Goal: Register for event/course: Sign up to attend an event or enroll in a course

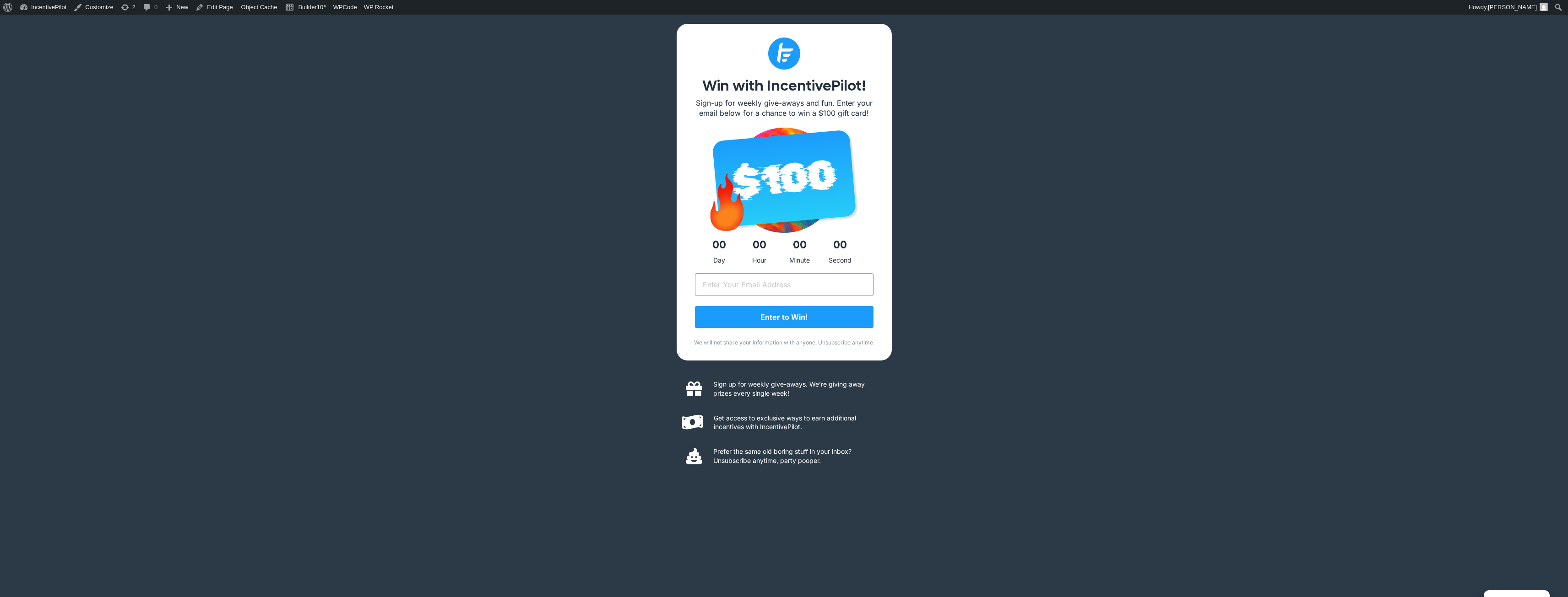
click at [774, 282] on input "Email (Required)" at bounding box center [784, 284] width 179 height 23
type input "andrew+make@incentivepilot.com"
click at [820, 322] on input "Enter to Win!" at bounding box center [784, 318] width 179 height 22
click at [750, 286] on input "andrew+make@incentivepilot.com" at bounding box center [784, 284] width 179 height 23
type input "andrew+make2@incentivepilot.com"
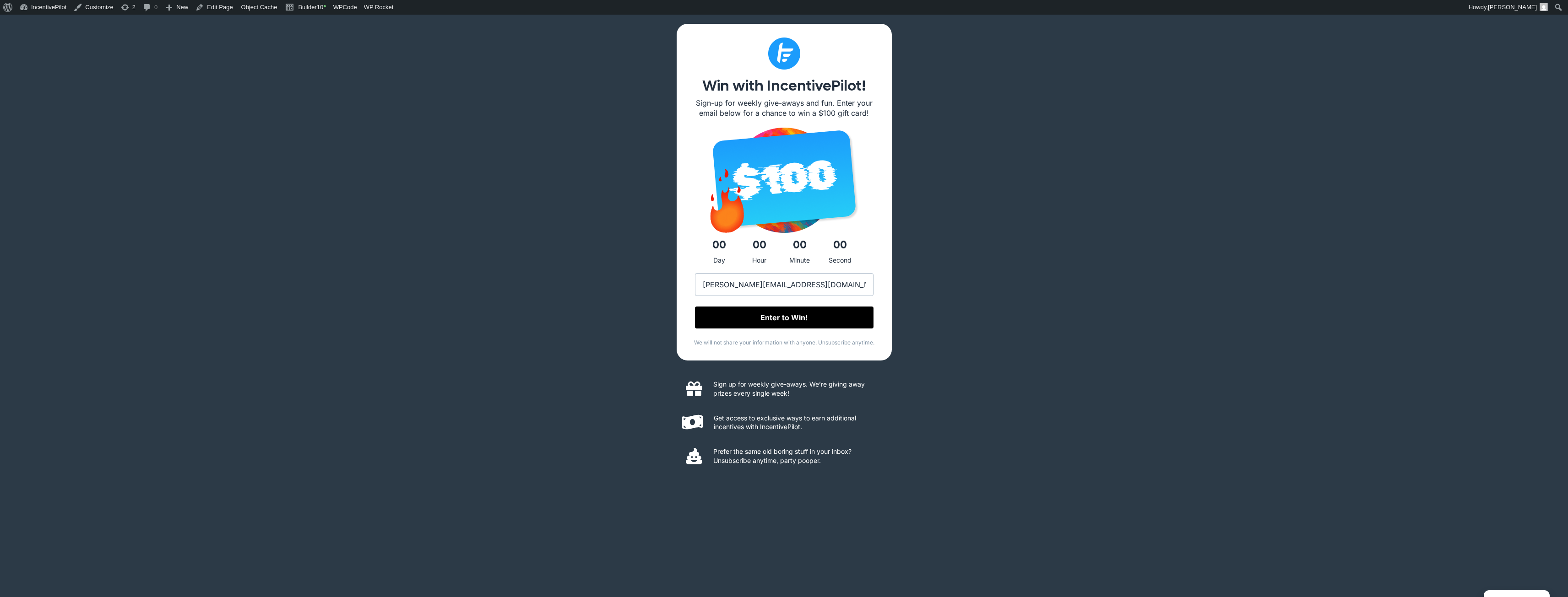
click at [780, 310] on input "Enter to Win!" at bounding box center [784, 318] width 179 height 22
click at [755, 286] on input "andrew+make2@incentivepilot.com" at bounding box center [784, 284] width 179 height 23
type input "andrew+make3@incentivepilot.com"
click at [828, 320] on input "Enter to Win!" at bounding box center [784, 318] width 179 height 22
click at [756, 285] on input "andrew+make3@incentivepilot.com" at bounding box center [784, 284] width 179 height 23
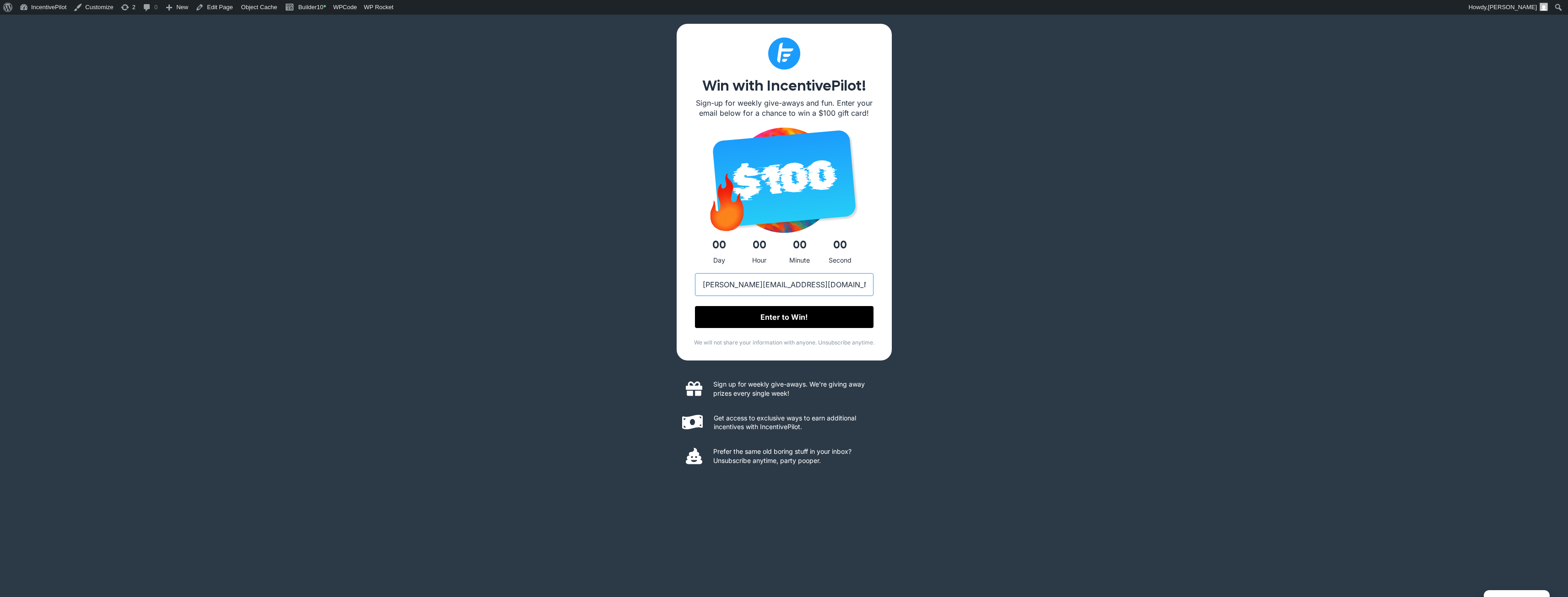
type input "andrew+make4@incentivepilot.com"
click at [773, 320] on input "Enter to Win!" at bounding box center [784, 318] width 179 height 22
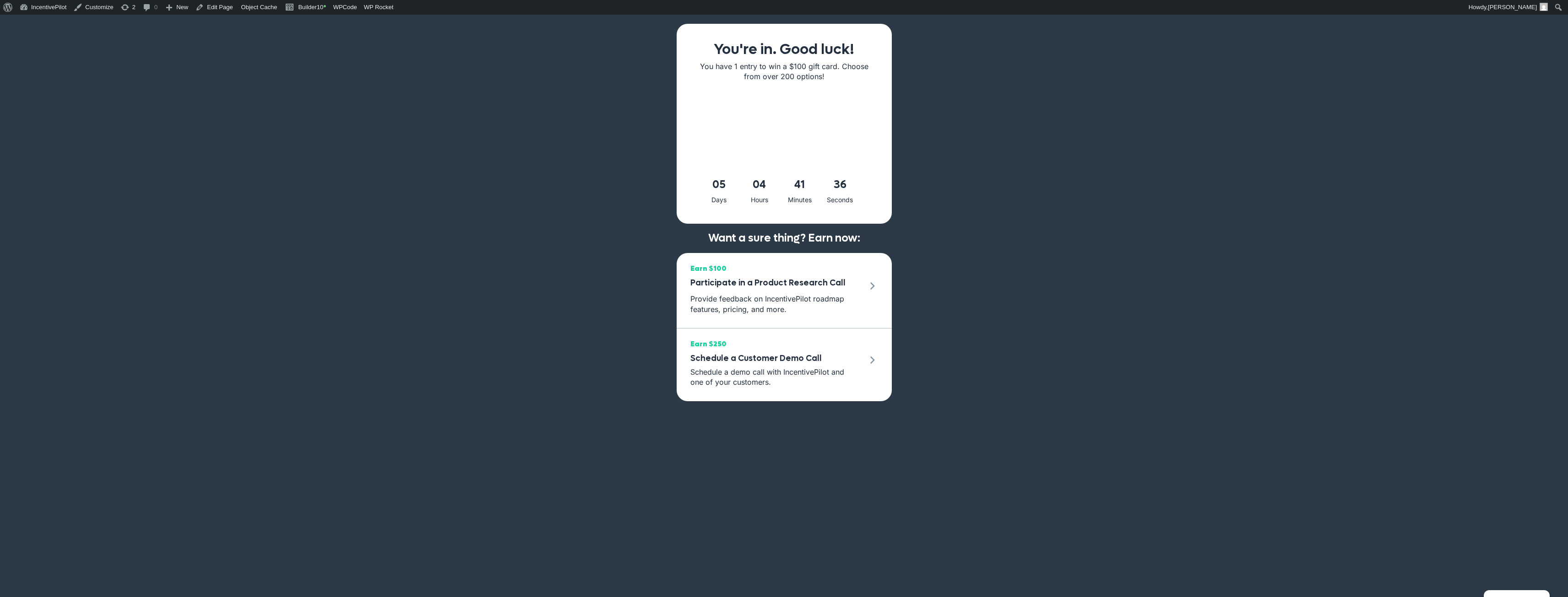
drag, startPoint x: 0, startPoint y: 0, endPoint x: 622, endPoint y: 248, distance: 669.6
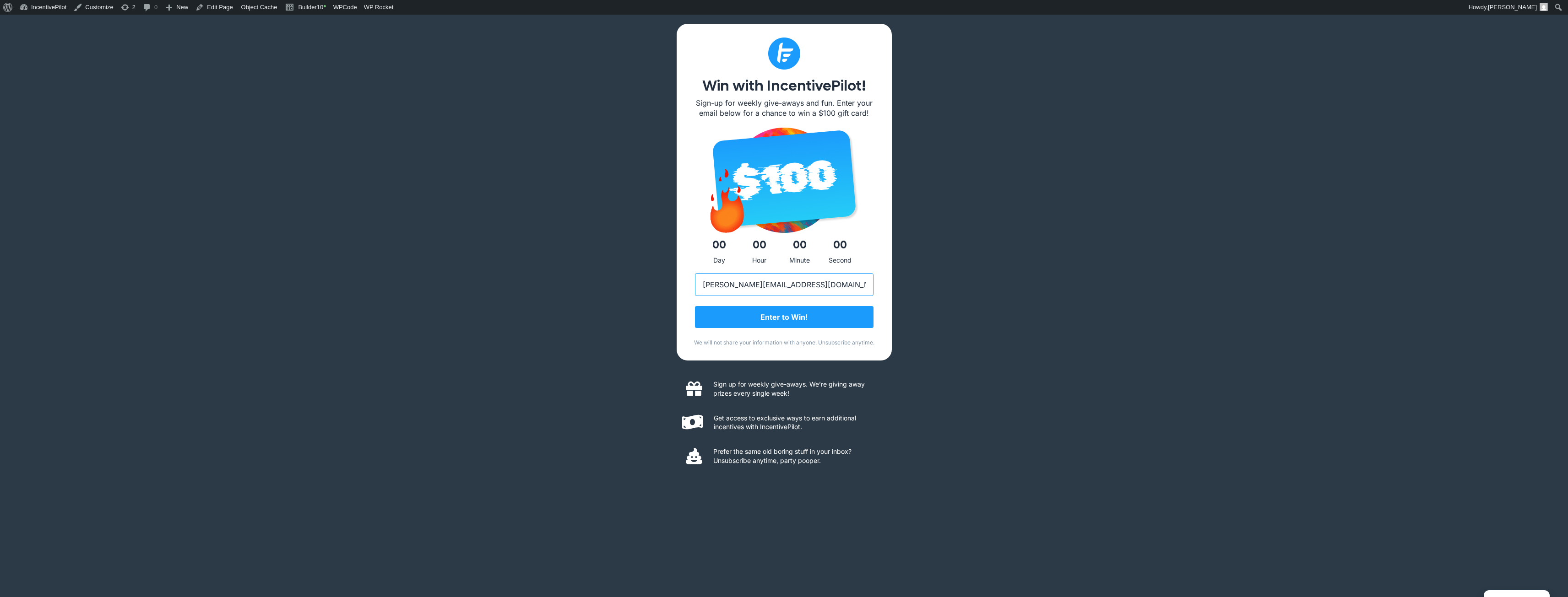
click at [753, 282] on input "andrew+make4@incentivepilot.com" at bounding box center [784, 284] width 179 height 23
type input "andrew+make5@incentivepilot.com"
click at [778, 320] on input "Enter to Win!" at bounding box center [784, 318] width 179 height 22
click at [752, 287] on input "andrew+make5@incentivepilot.com" at bounding box center [784, 284] width 179 height 23
type input "andrew+make6@incentivepilot.com"
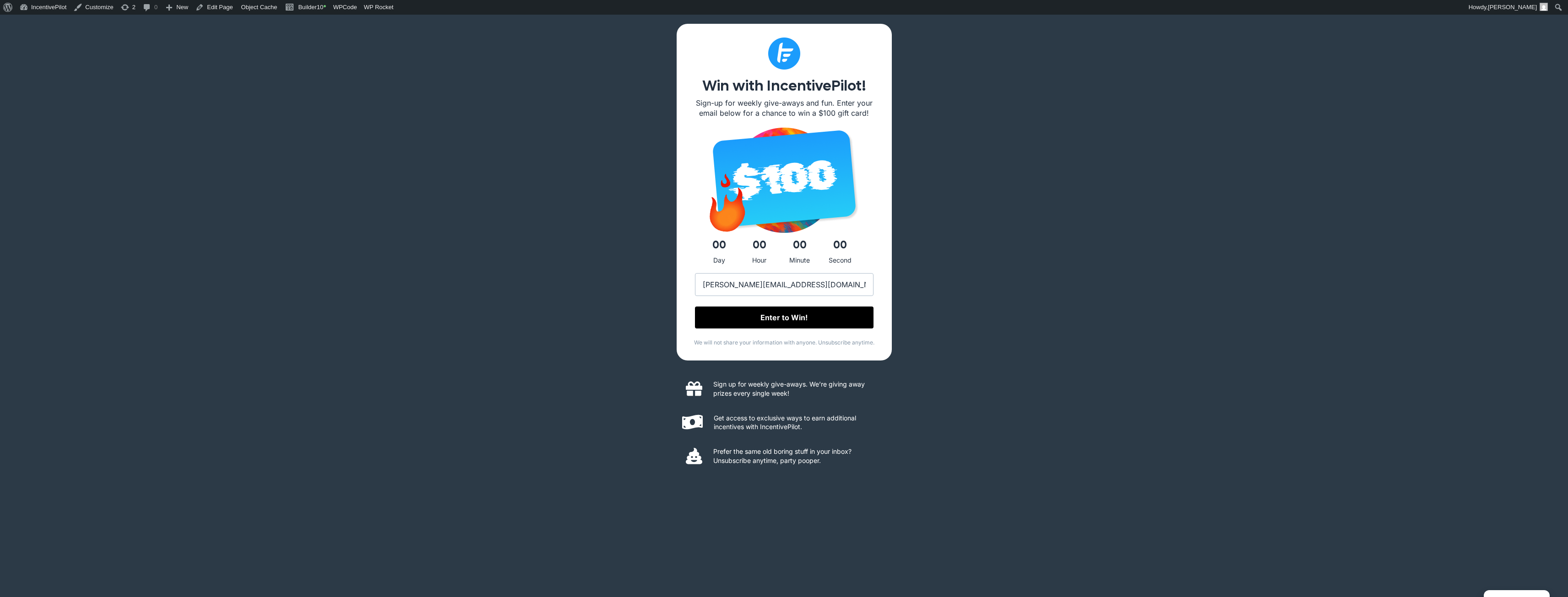
click at [822, 317] on input "Enter to Win!" at bounding box center [784, 318] width 179 height 22
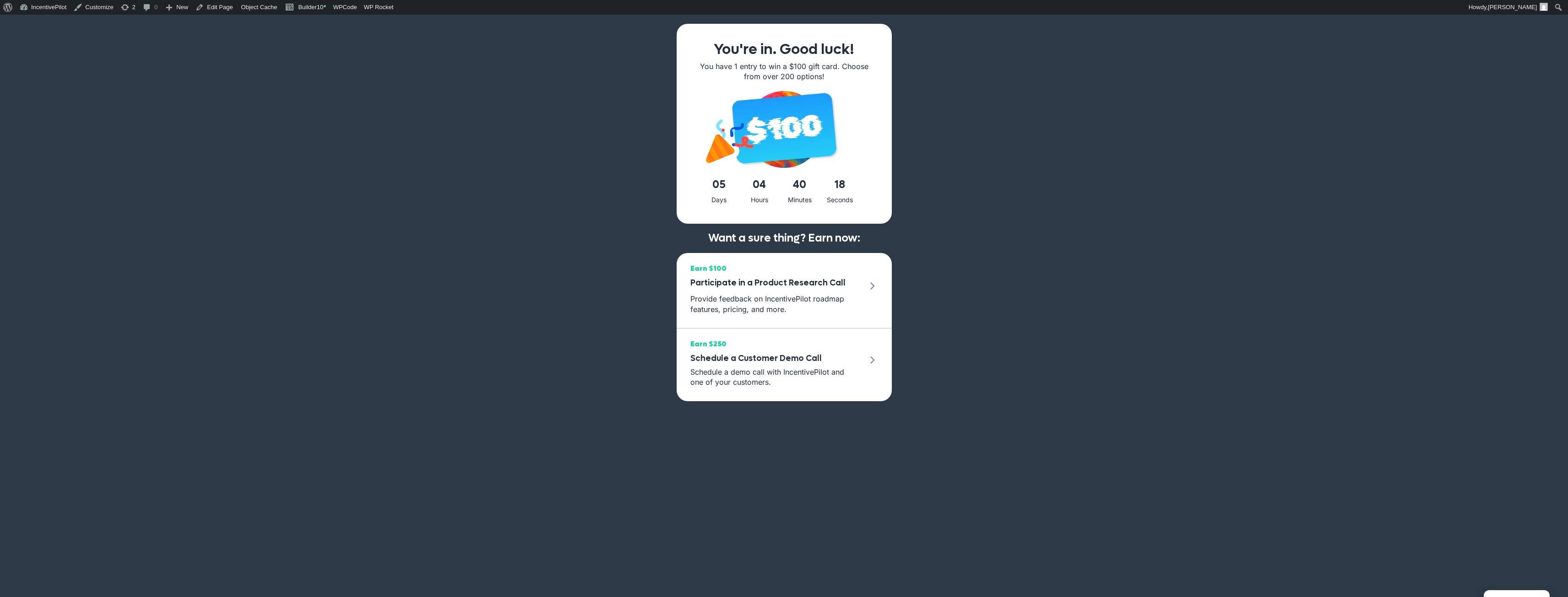
drag, startPoint x: 938, startPoint y: 91, endPoint x: 944, endPoint y: 90, distance: 6.1
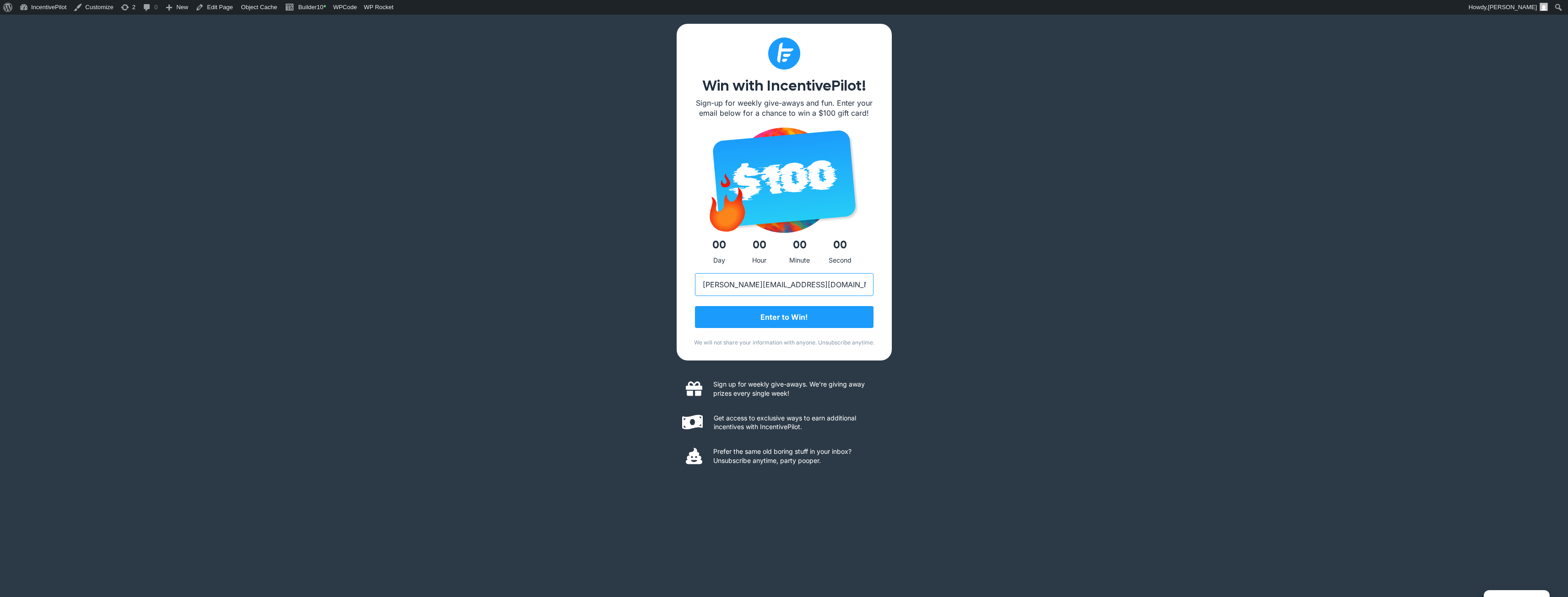
drag, startPoint x: 750, startPoint y: 287, endPoint x: 756, endPoint y: 287, distance: 6.0
click at [756, 287] on input "andrew+make6@incentivepilot.com" at bounding box center [784, 284] width 179 height 23
type input "[PERSON_NAME][EMAIL_ADDRESS][DOMAIN_NAME]"
click at [790, 324] on input "Enter to Win!" at bounding box center [784, 318] width 179 height 22
click at [756, 287] on input "[PERSON_NAME][EMAIL_ADDRESS][DOMAIN_NAME]" at bounding box center [784, 284] width 179 height 23
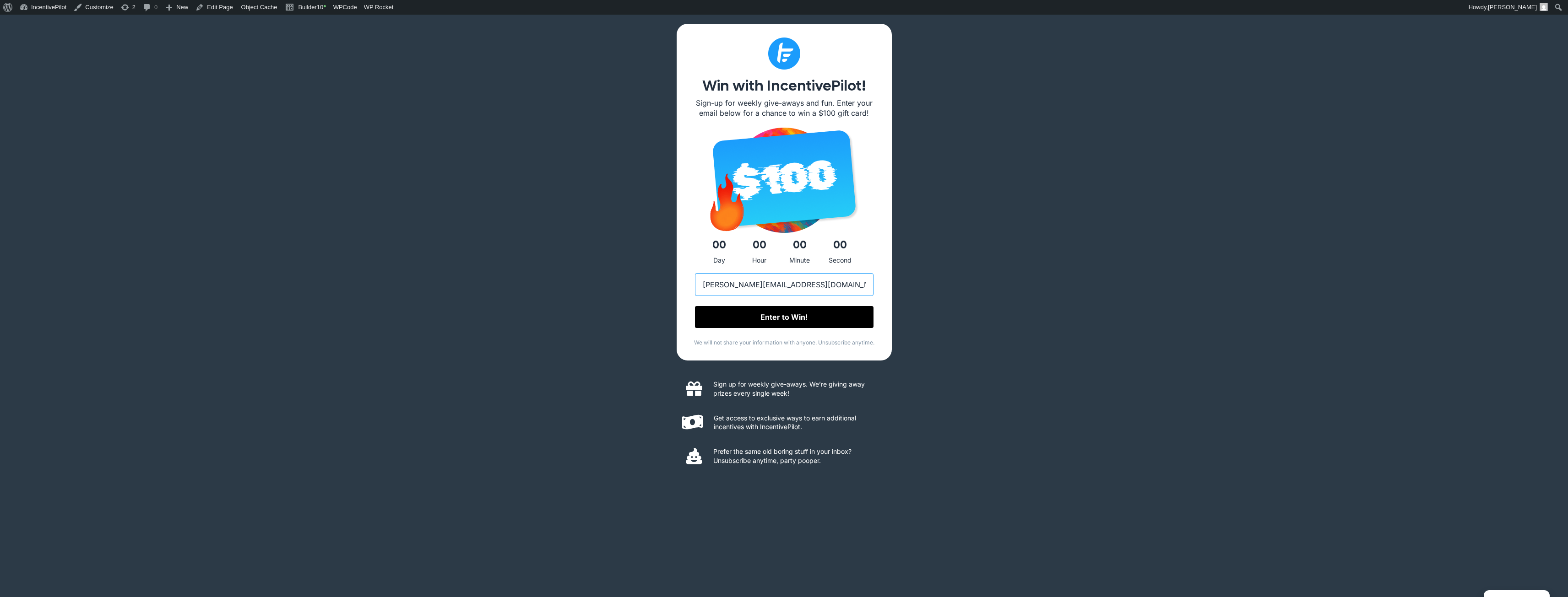
type input "[PERSON_NAME][EMAIL_ADDRESS][DOMAIN_NAME]"
click at [821, 321] on input "Enter to Win!" at bounding box center [784, 318] width 179 height 22
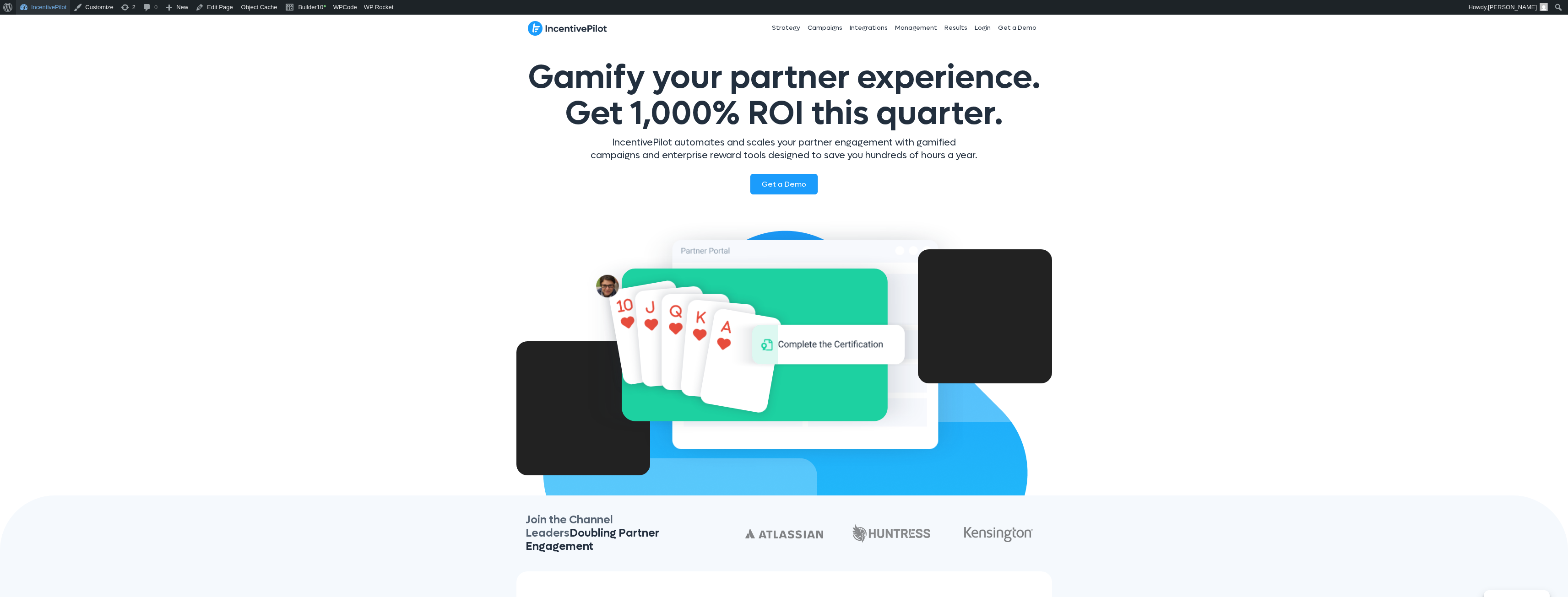
click at [54, 13] on link "IncentivePilot" at bounding box center [43, 7] width 54 height 15
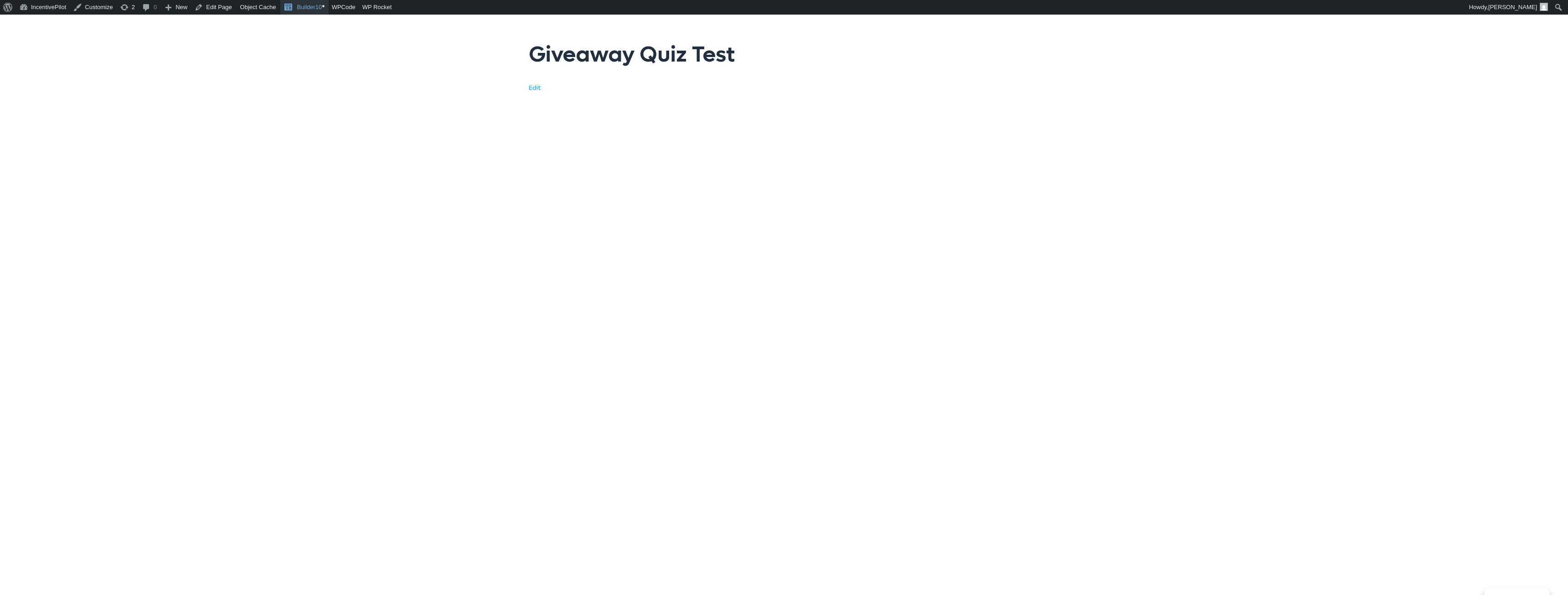
click at [304, 12] on link "Builder10 •" at bounding box center [304, 7] width 48 height 15
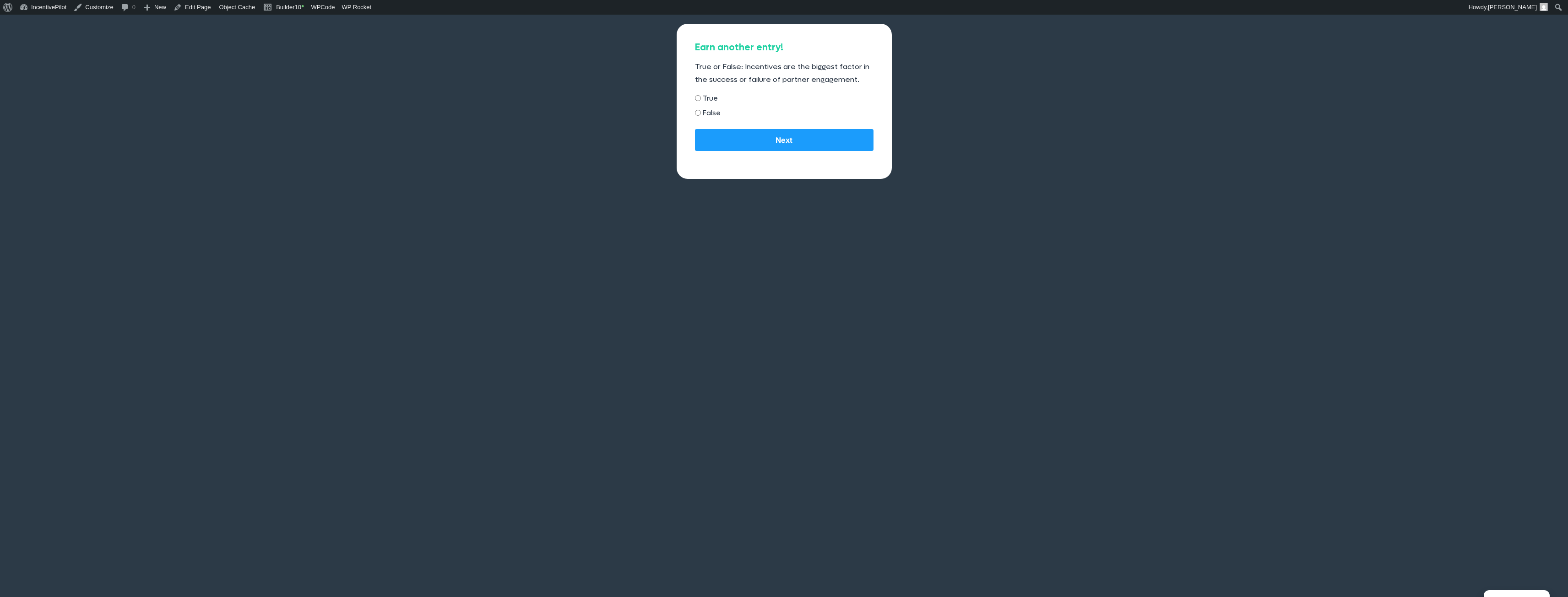
click at [699, 99] on input "True" at bounding box center [698, 98] width 6 height 6
radio input "true"
click at [761, 145] on input "Next" at bounding box center [784, 141] width 179 height 22
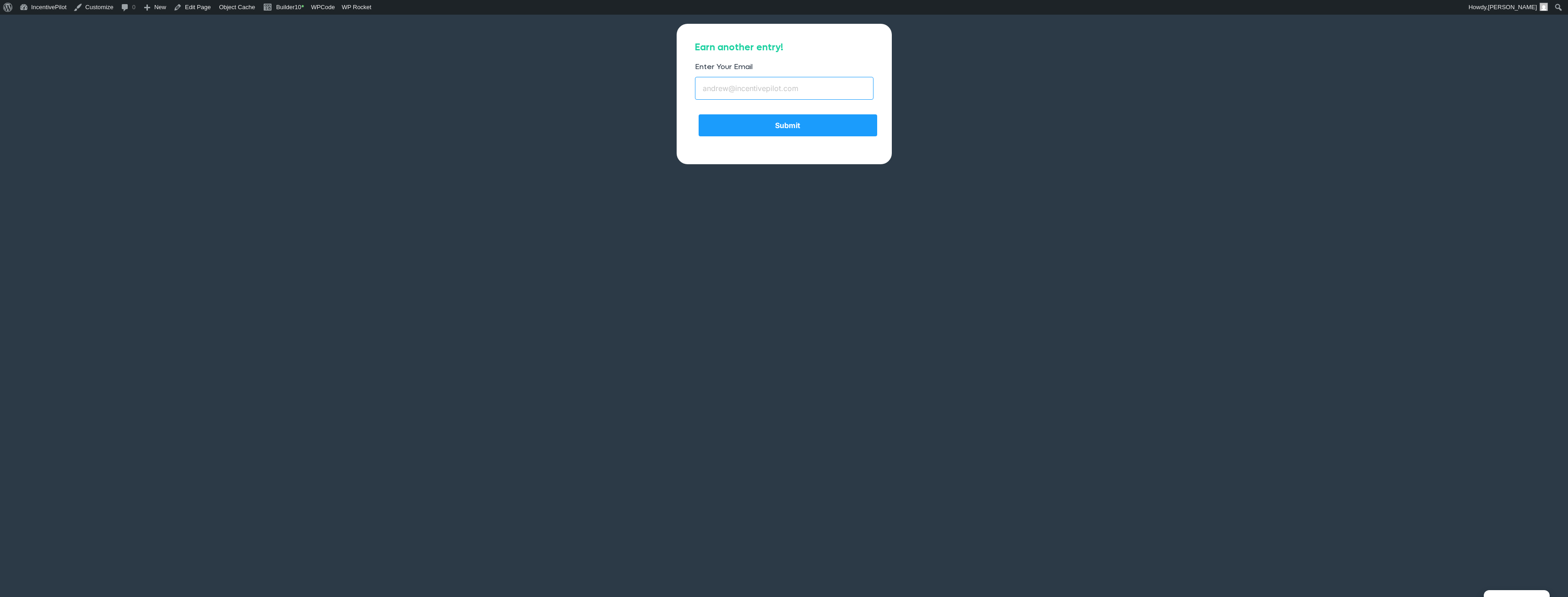
click at [756, 87] on input "Enter Your Email" at bounding box center [784, 88] width 179 height 23
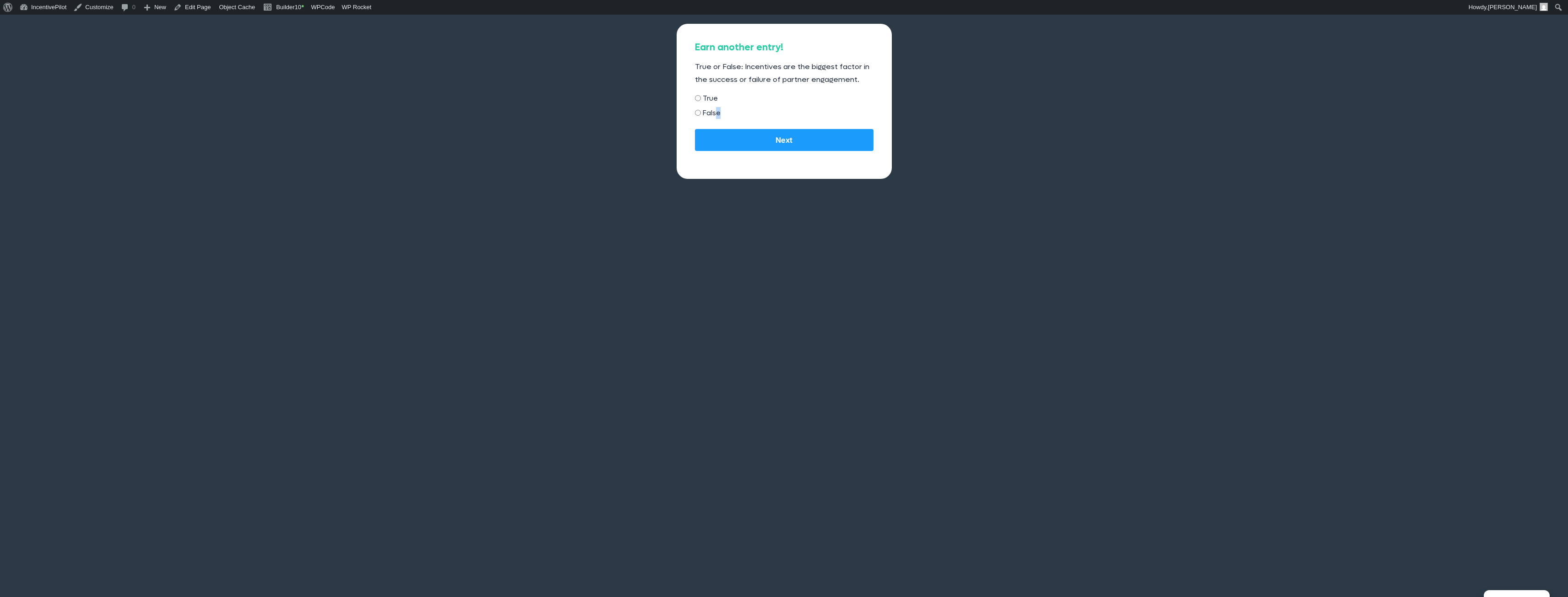
click at [717, 115] on label "False" at bounding box center [711, 112] width 18 height 12
click at [696, 112] on input "False" at bounding box center [698, 113] width 6 height 6
radio input "true"
click at [729, 139] on input "Next" at bounding box center [784, 141] width 179 height 22
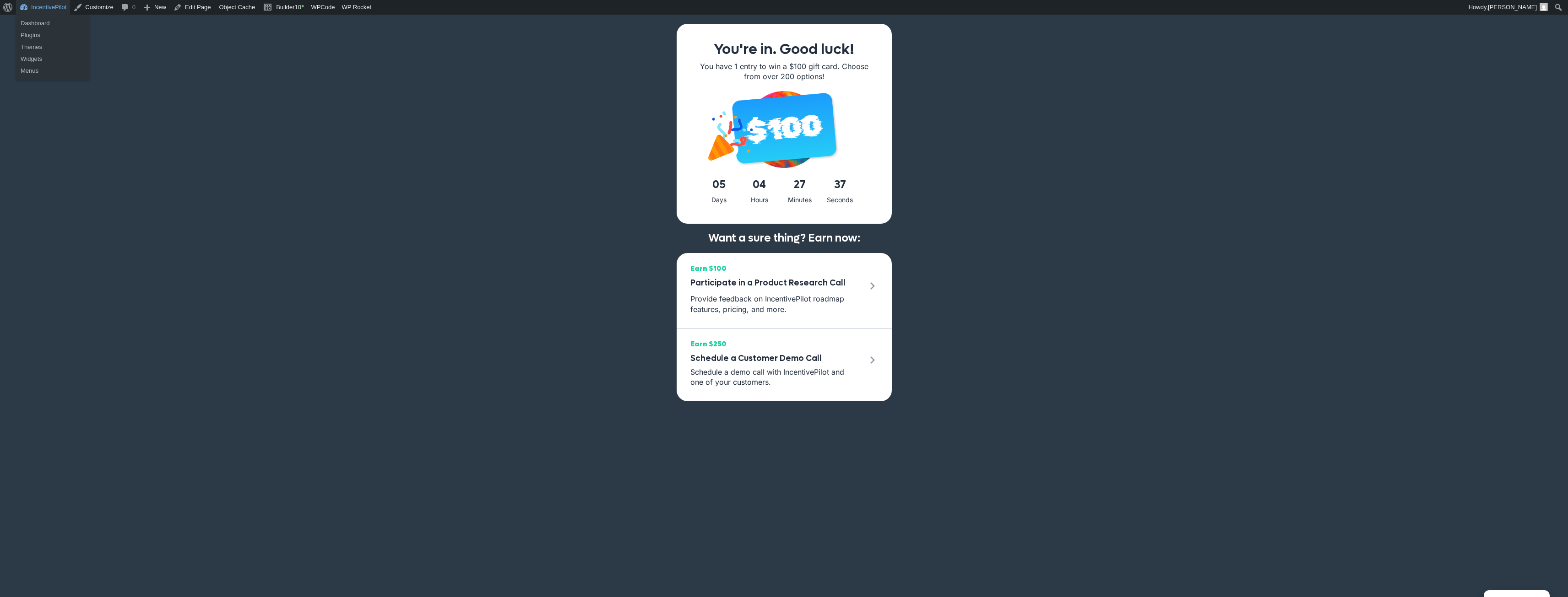
click at [57, 12] on link "IncentivePilot" at bounding box center [43, 7] width 54 height 15
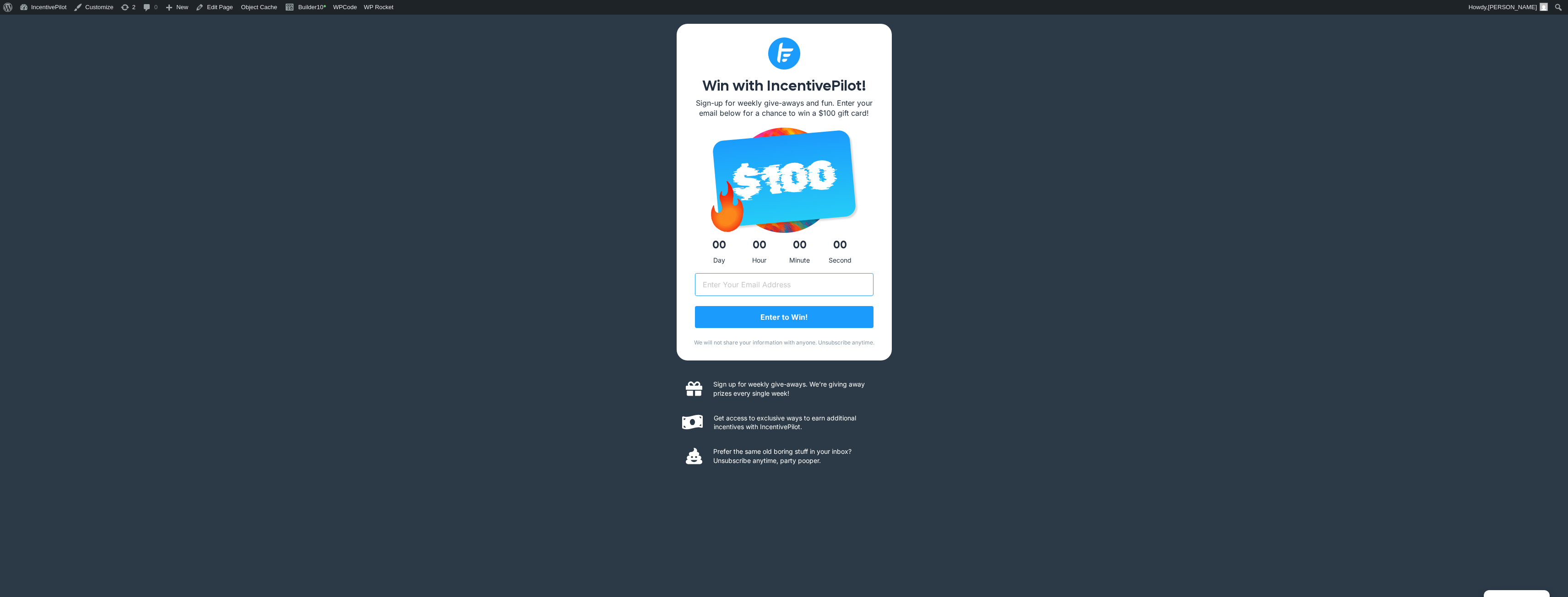
click at [770, 286] on input "Email (Required)" at bounding box center [784, 284] width 179 height 23
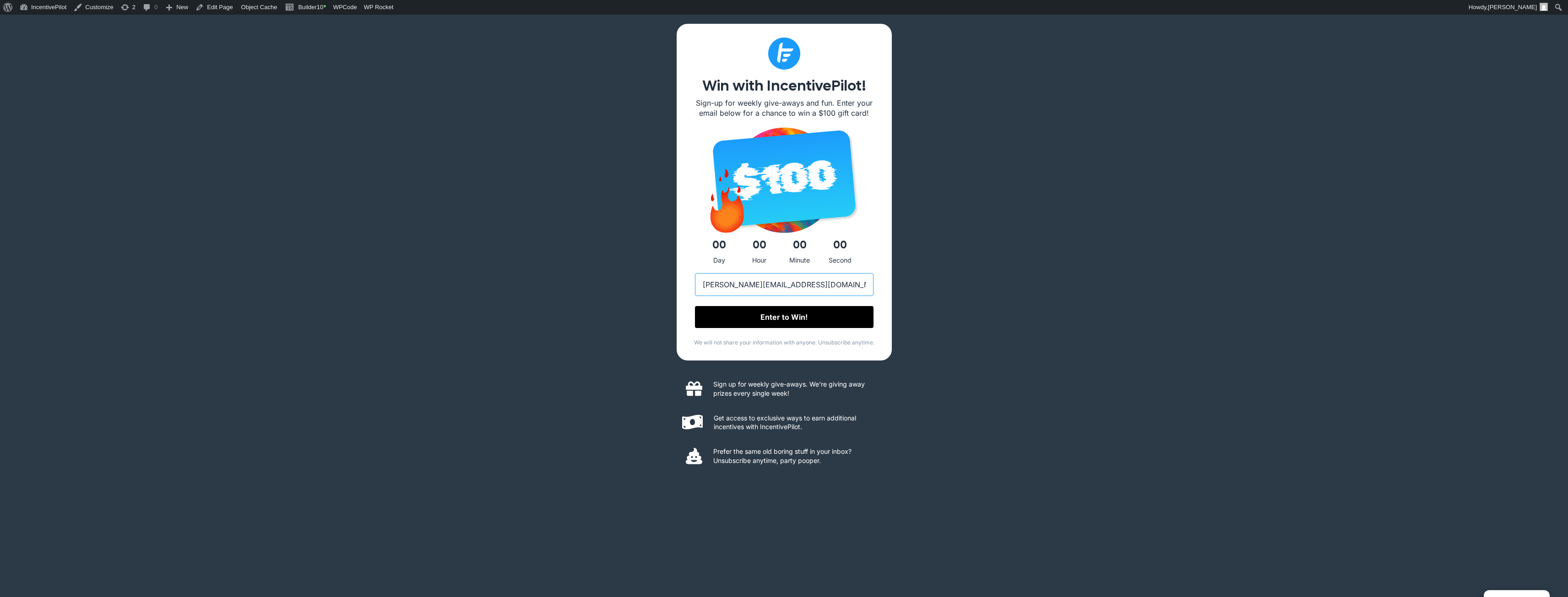
type input "[PERSON_NAME][EMAIL_ADDRESS][DOMAIN_NAME]"
click at [781, 319] on input "Enter to Win!" at bounding box center [784, 318] width 179 height 22
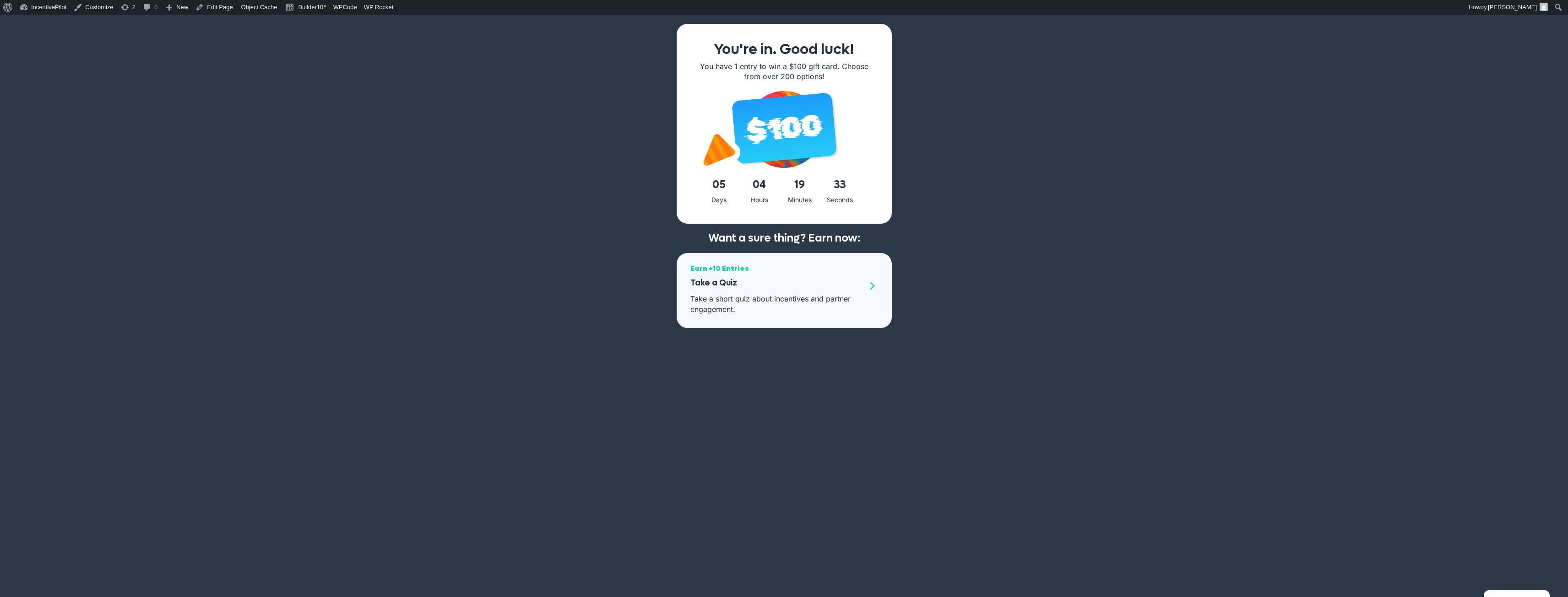
click at [820, 297] on p "Take a short quiz about incentives and partner engagement." at bounding box center [776, 304] width 172 height 21
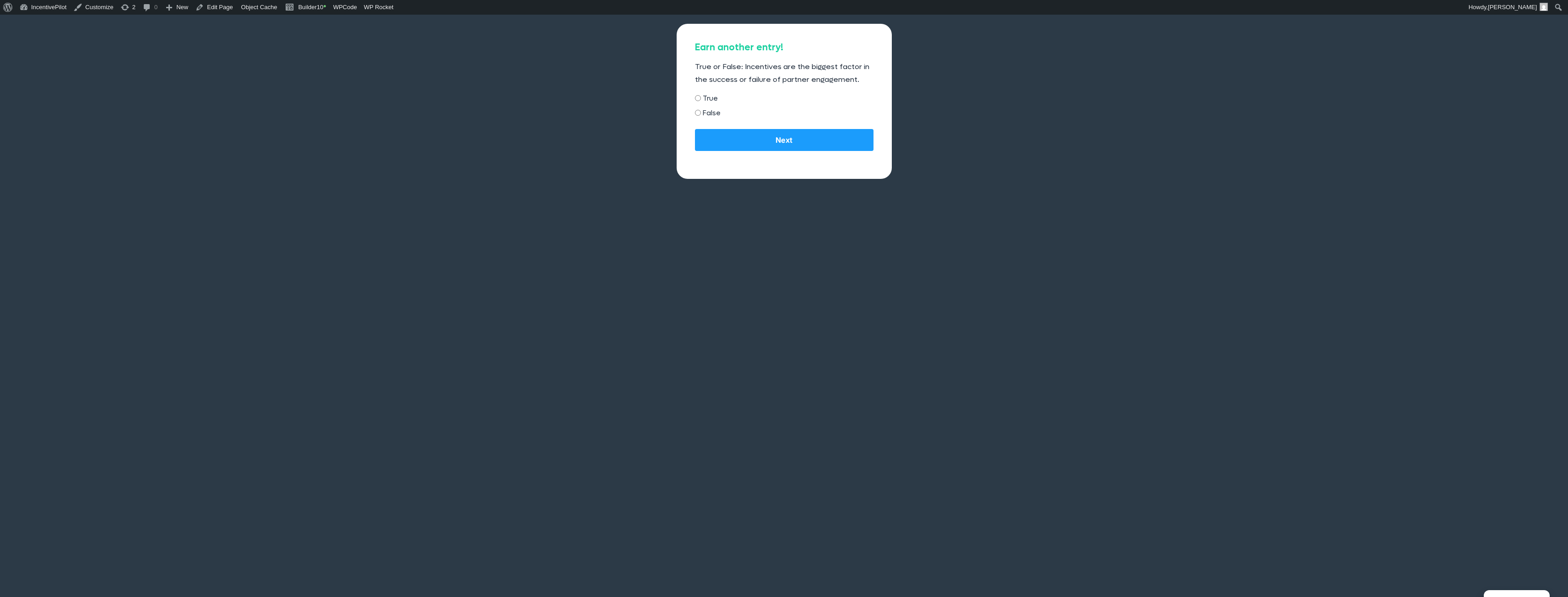
click at [709, 101] on label "True" at bounding box center [710, 98] width 15 height 12
click at [701, 101] on input "True" at bounding box center [698, 98] width 6 height 6
radio input "true"
click at [765, 137] on input "Next" at bounding box center [784, 141] width 179 height 22
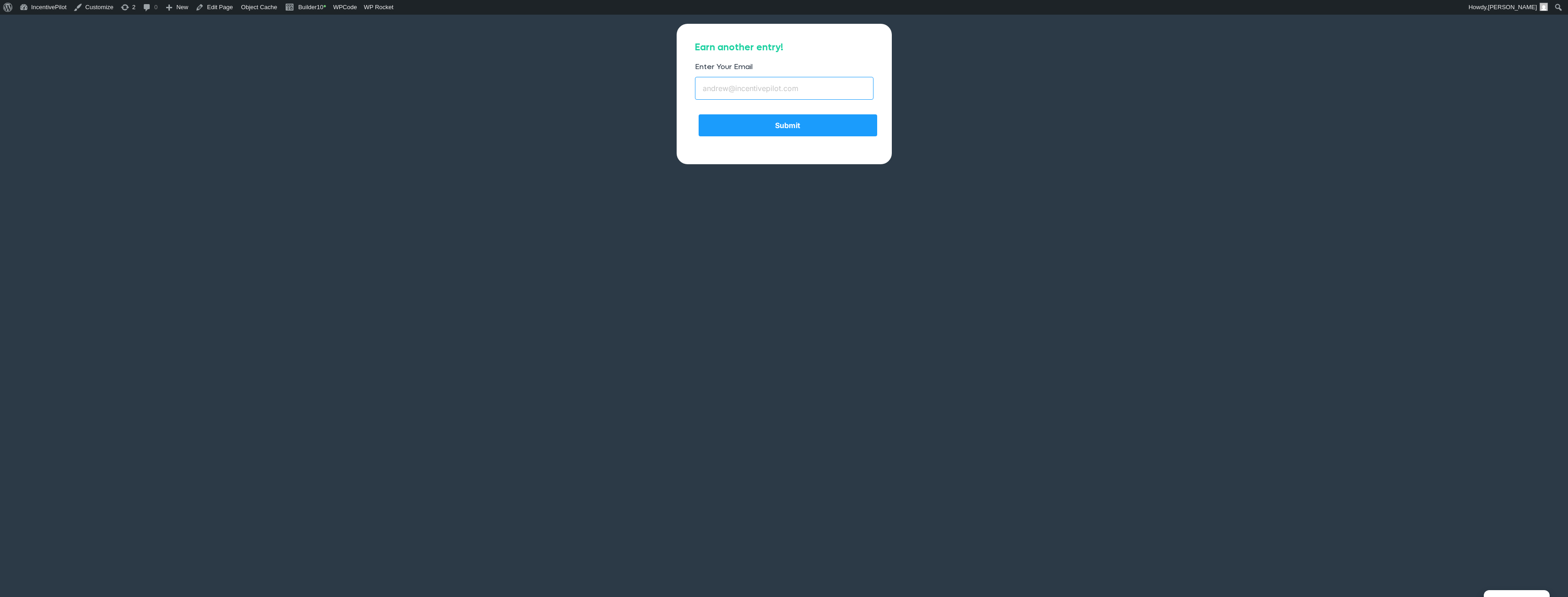
click at [773, 89] on input "Enter Your Email" at bounding box center [784, 88] width 179 height 23
type input "[PERSON_NAME][EMAIL_ADDRESS][DOMAIN_NAME]"
click at [791, 125] on input "Submit" at bounding box center [788, 126] width 179 height 22
